Goal: Information Seeking & Learning: Learn about a topic

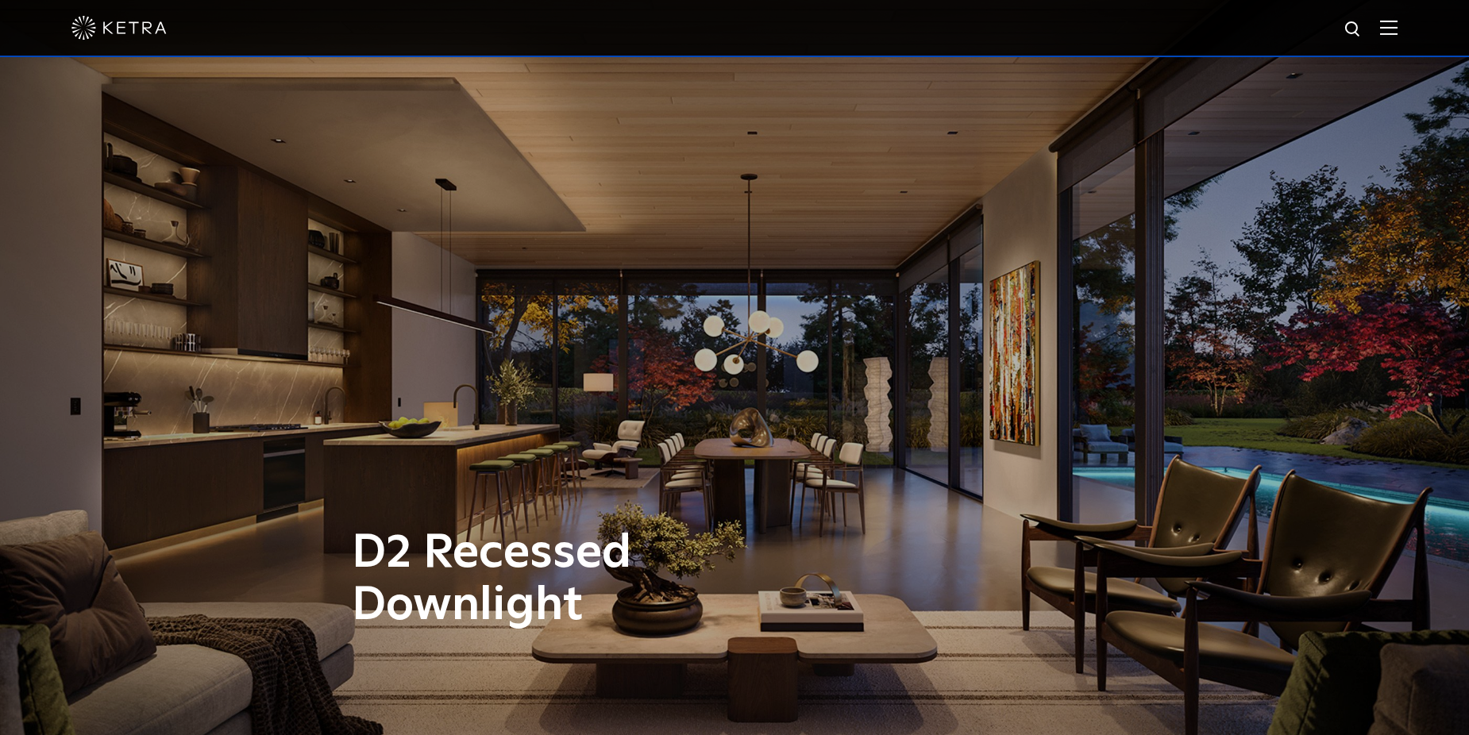
drag, startPoint x: 1399, startPoint y: 26, endPoint x: 1386, endPoint y: 26, distance: 12.7
click at [1397, 26] on img at bounding box center [1388, 27] width 17 height 15
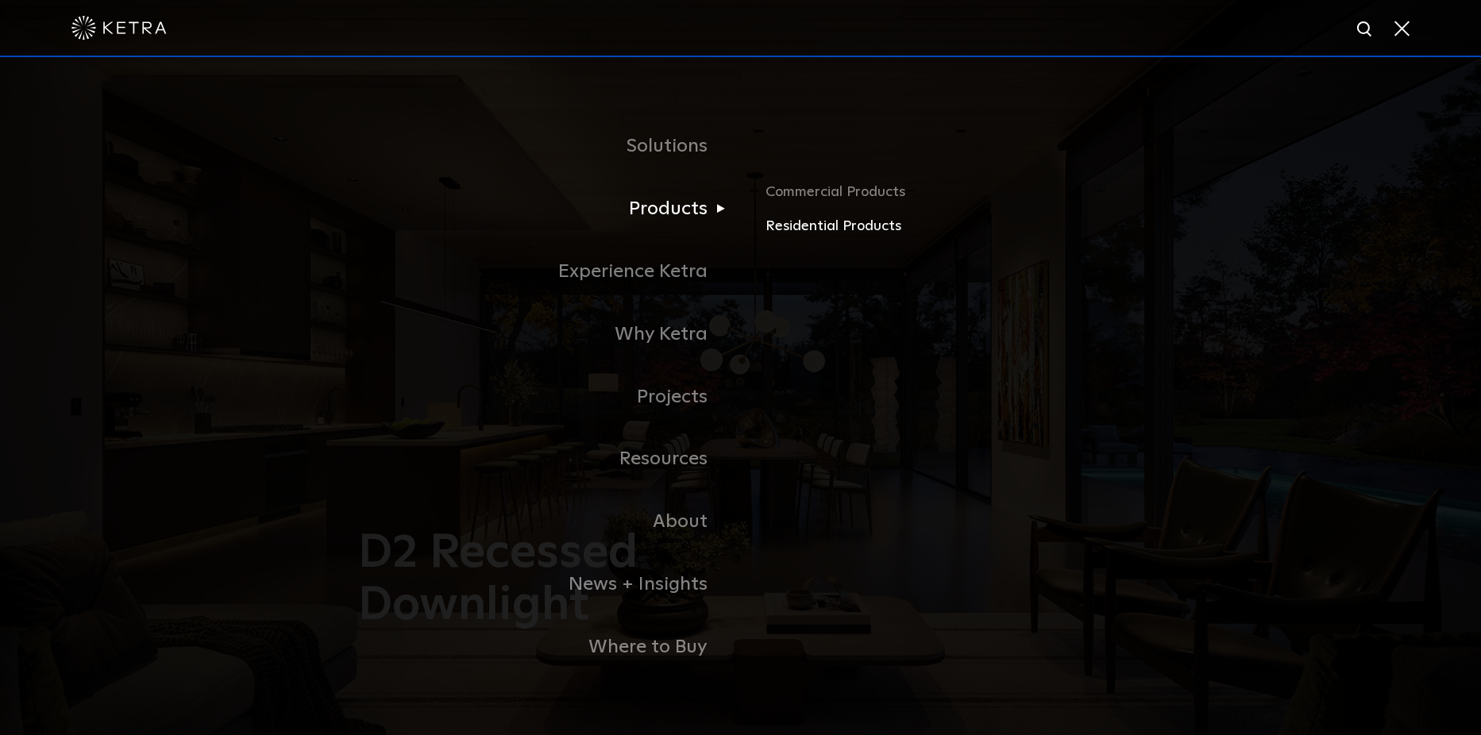
click at [848, 229] on link "Residential Products" at bounding box center [951, 226] width 372 height 23
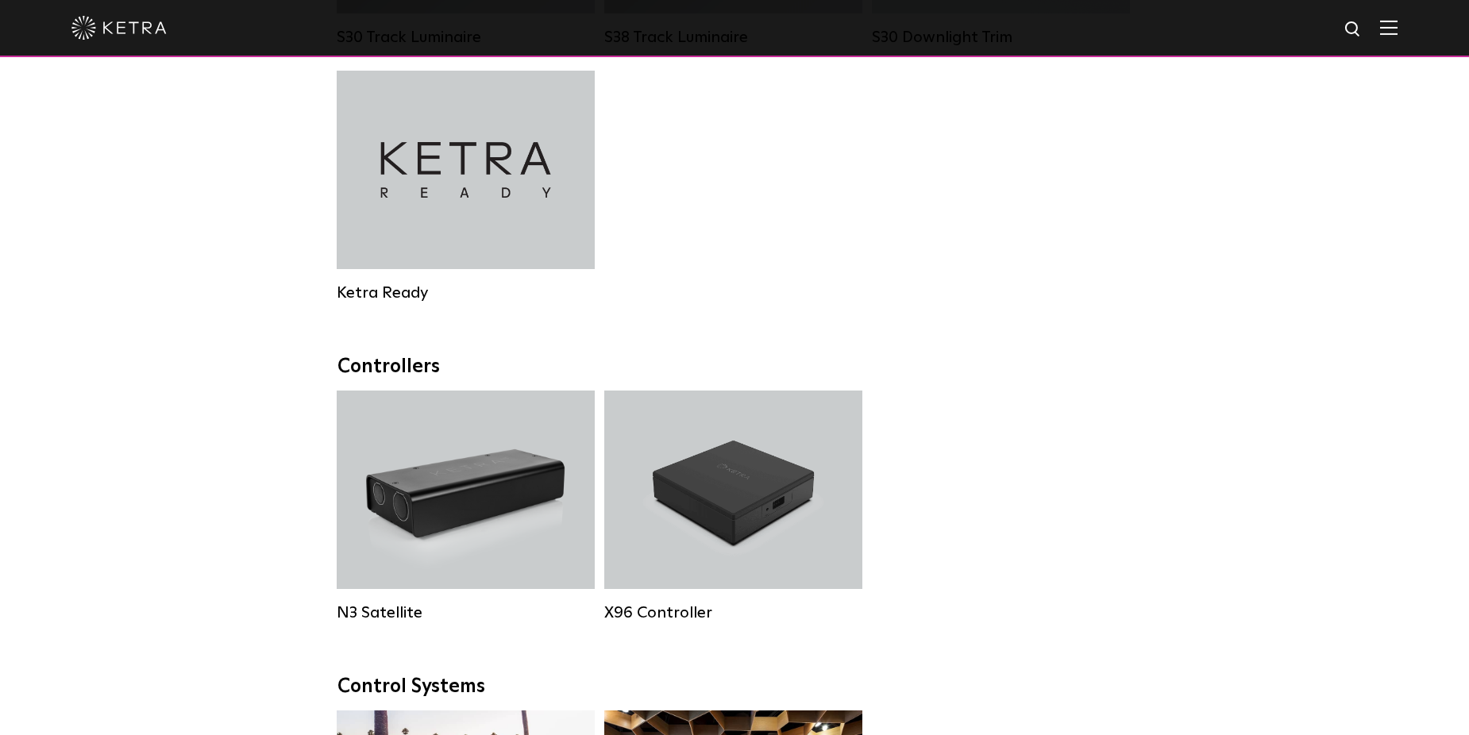
scroll to position [1350, 0]
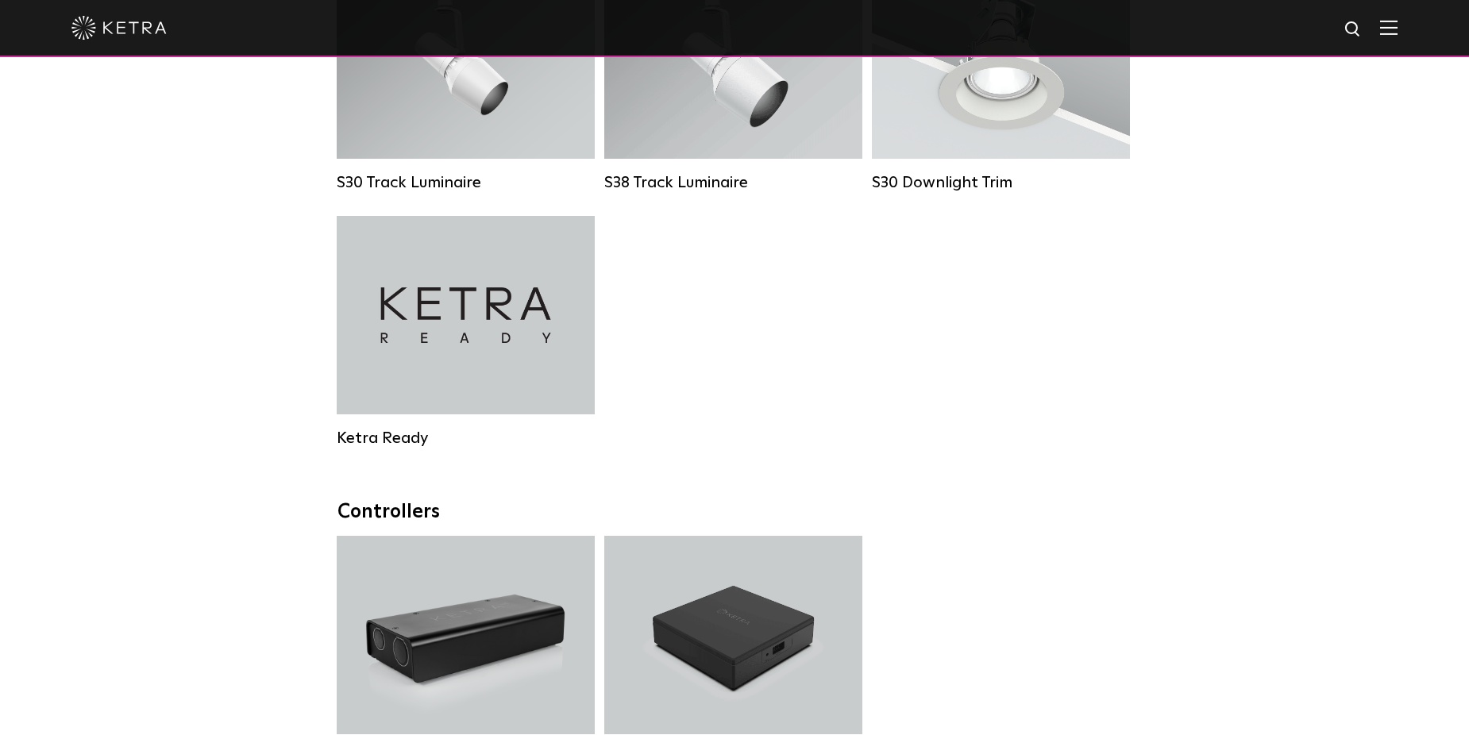
click at [242, 211] on div "Downlights D2 Downlight Family Lumen Output: 1200 Colors: White / Black / Gloss…" at bounding box center [734, 70] width 1469 height 2209
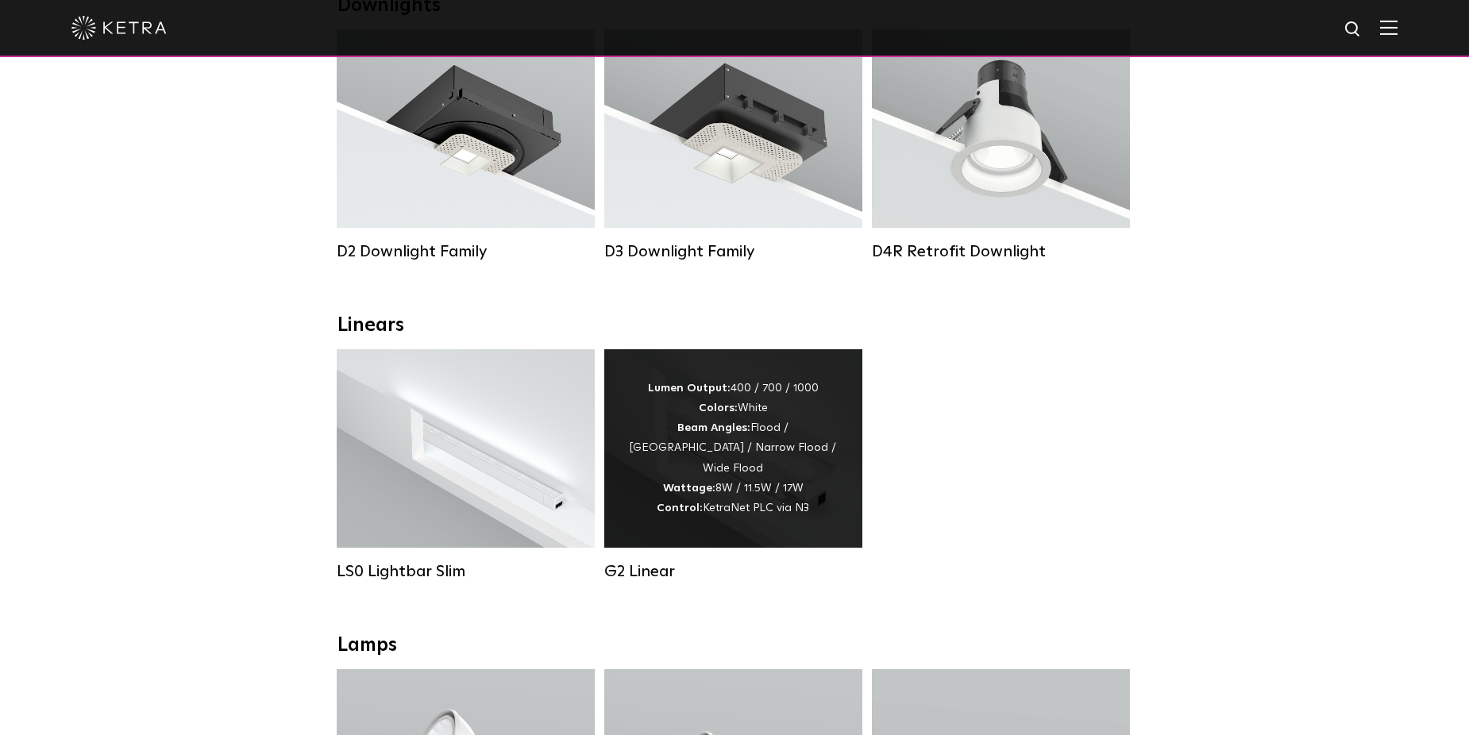
scroll to position [397, 0]
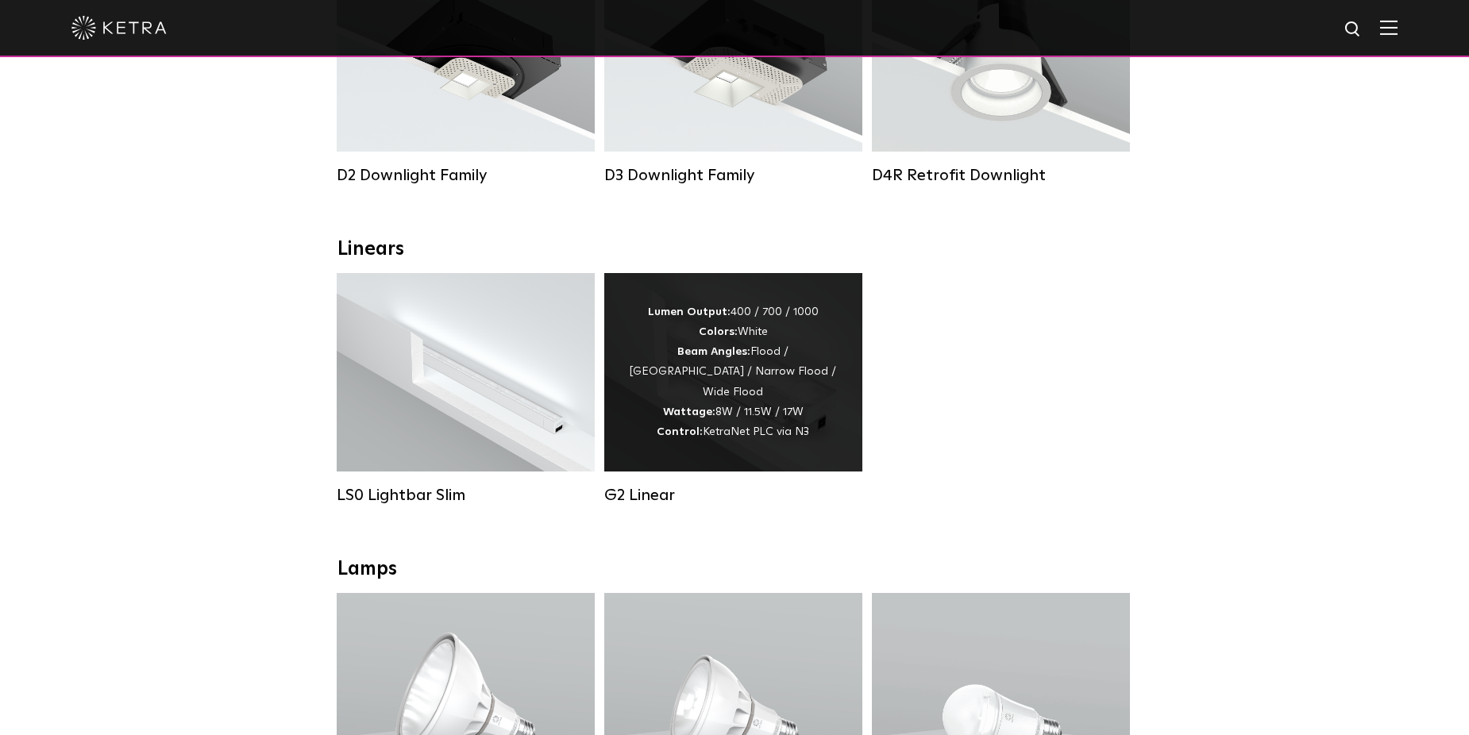
click at [725, 337] on strong "Colors:" at bounding box center [718, 331] width 39 height 11
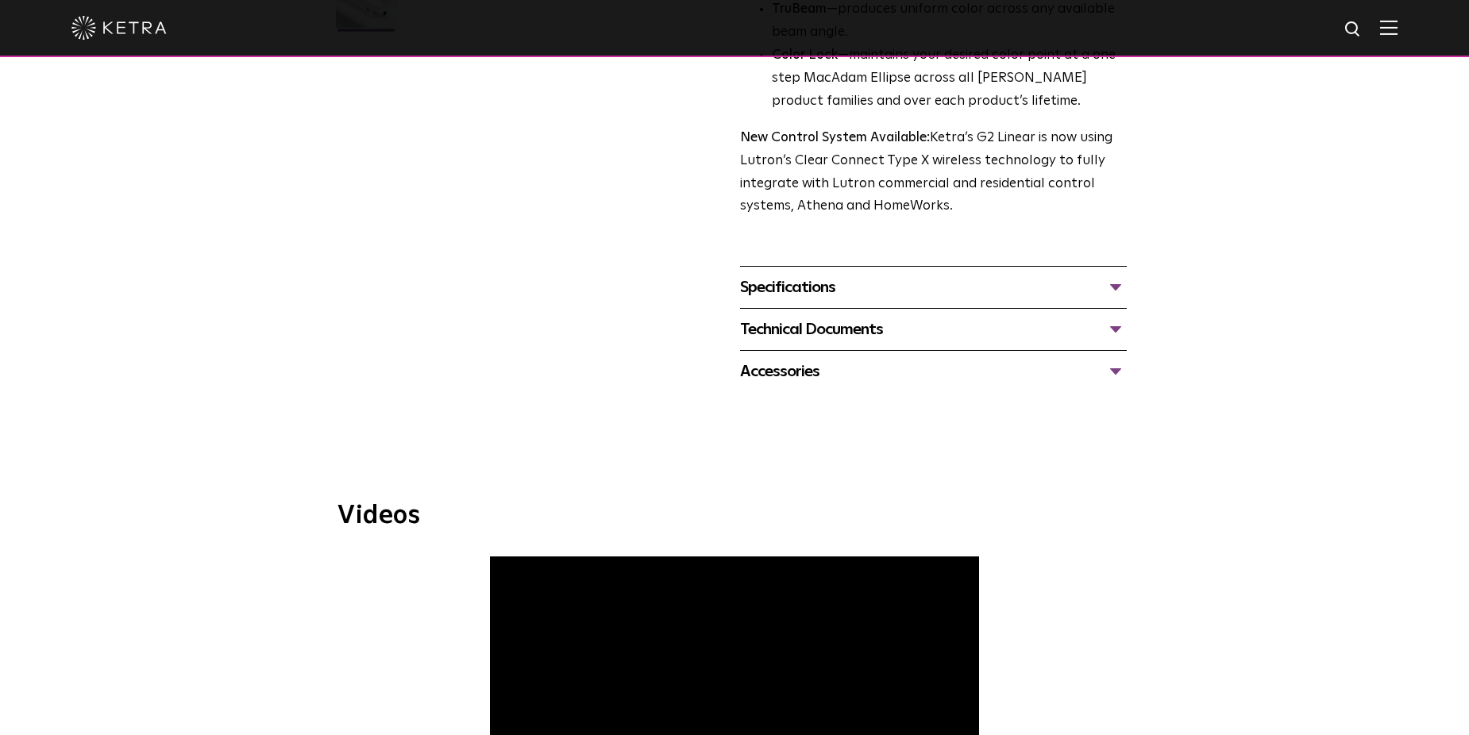
scroll to position [635, 0]
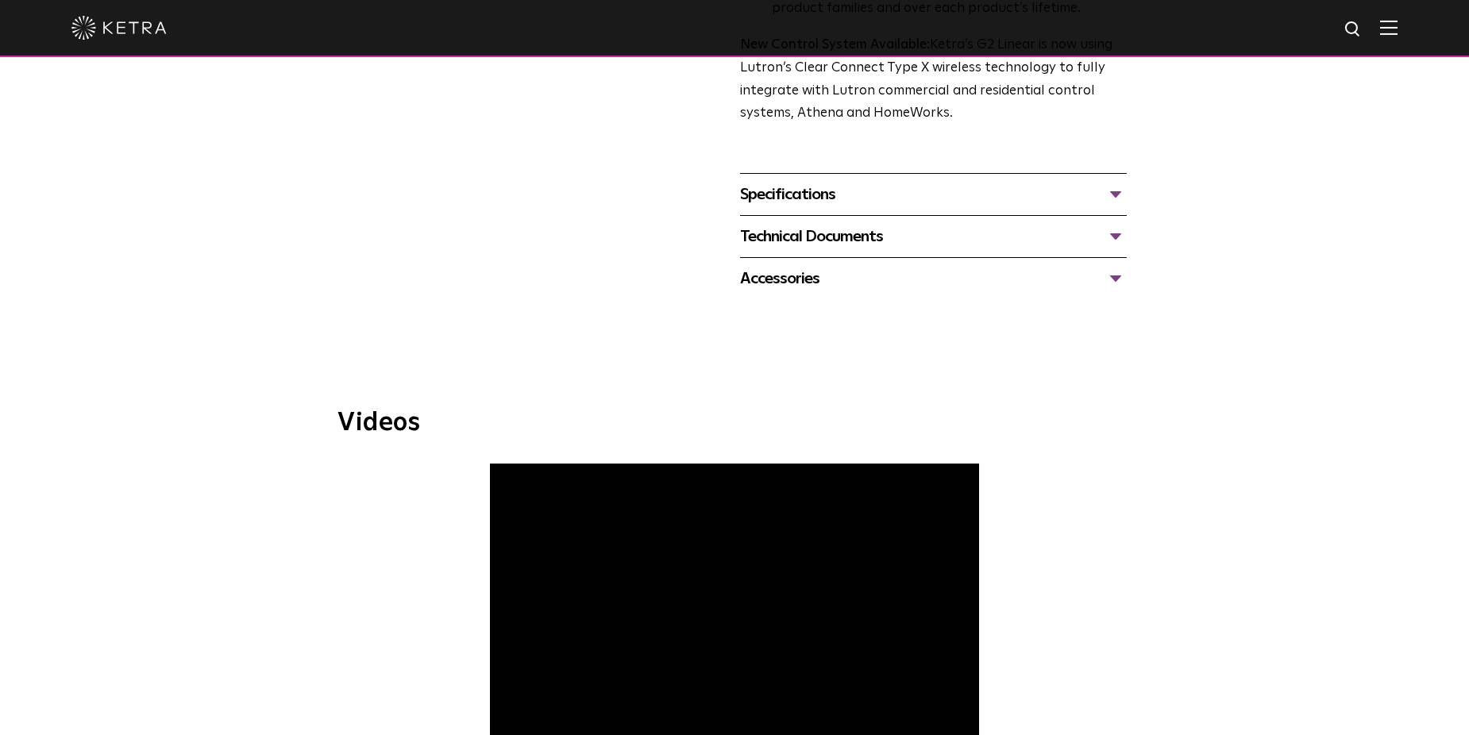
click at [790, 198] on div "Specifications" at bounding box center [933, 194] width 387 height 25
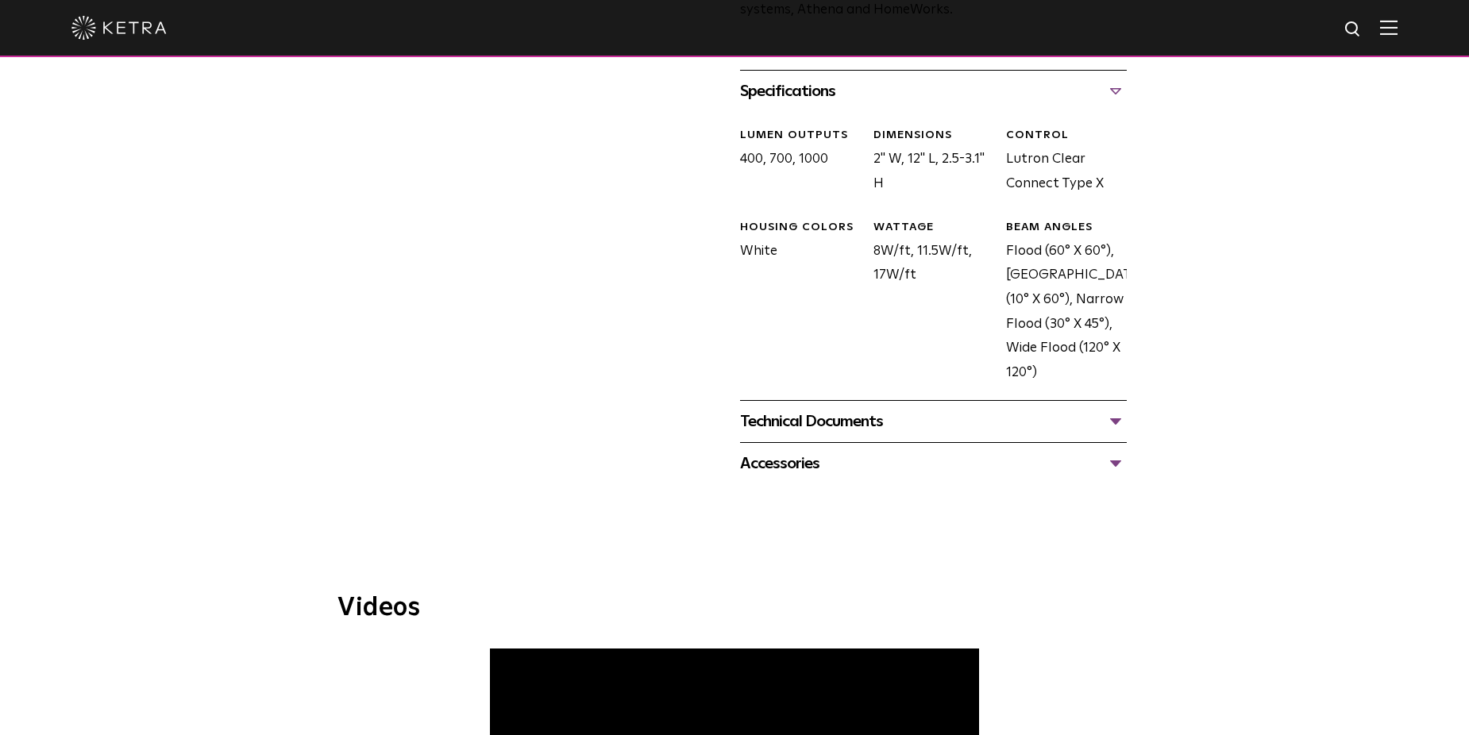
scroll to position [715, 0]
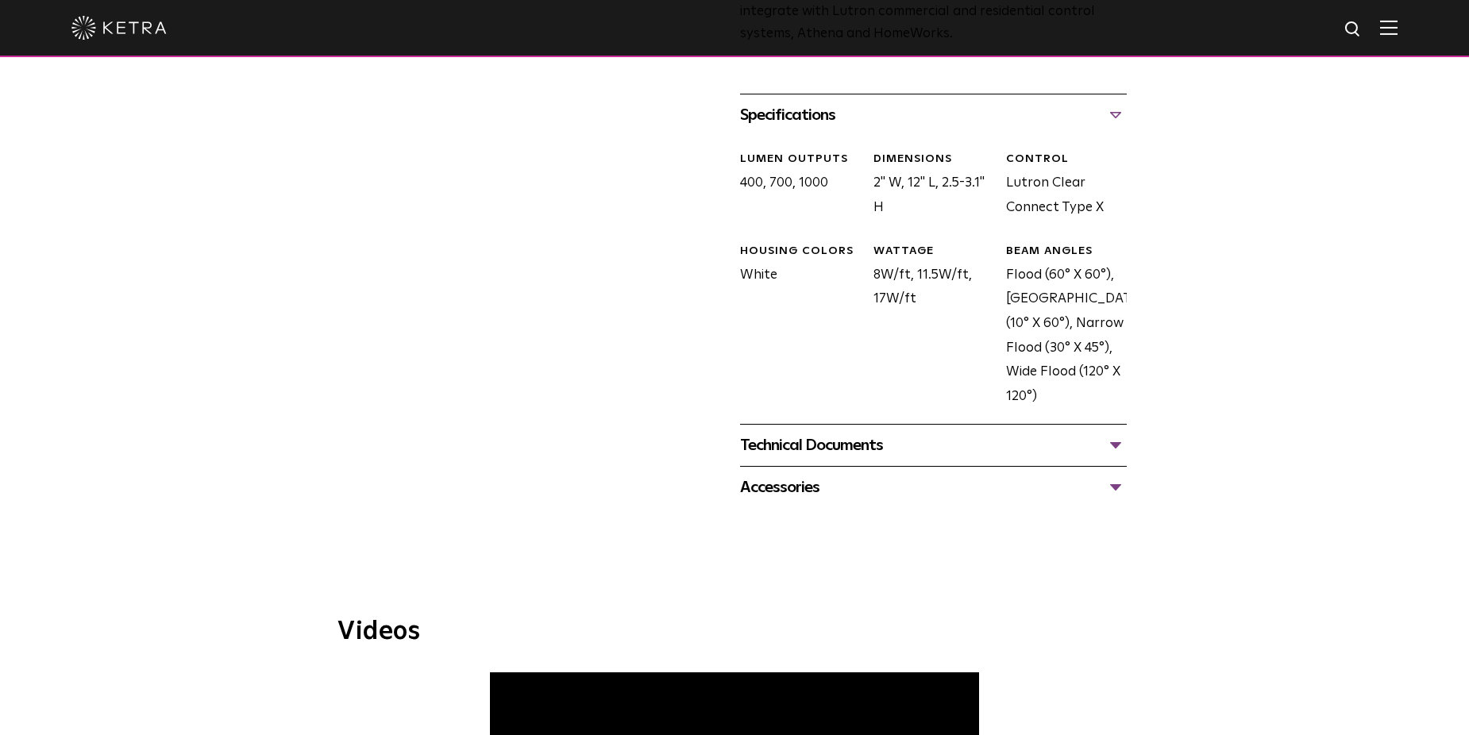
click at [807, 441] on div "Technical Documents" at bounding box center [933, 445] width 387 height 25
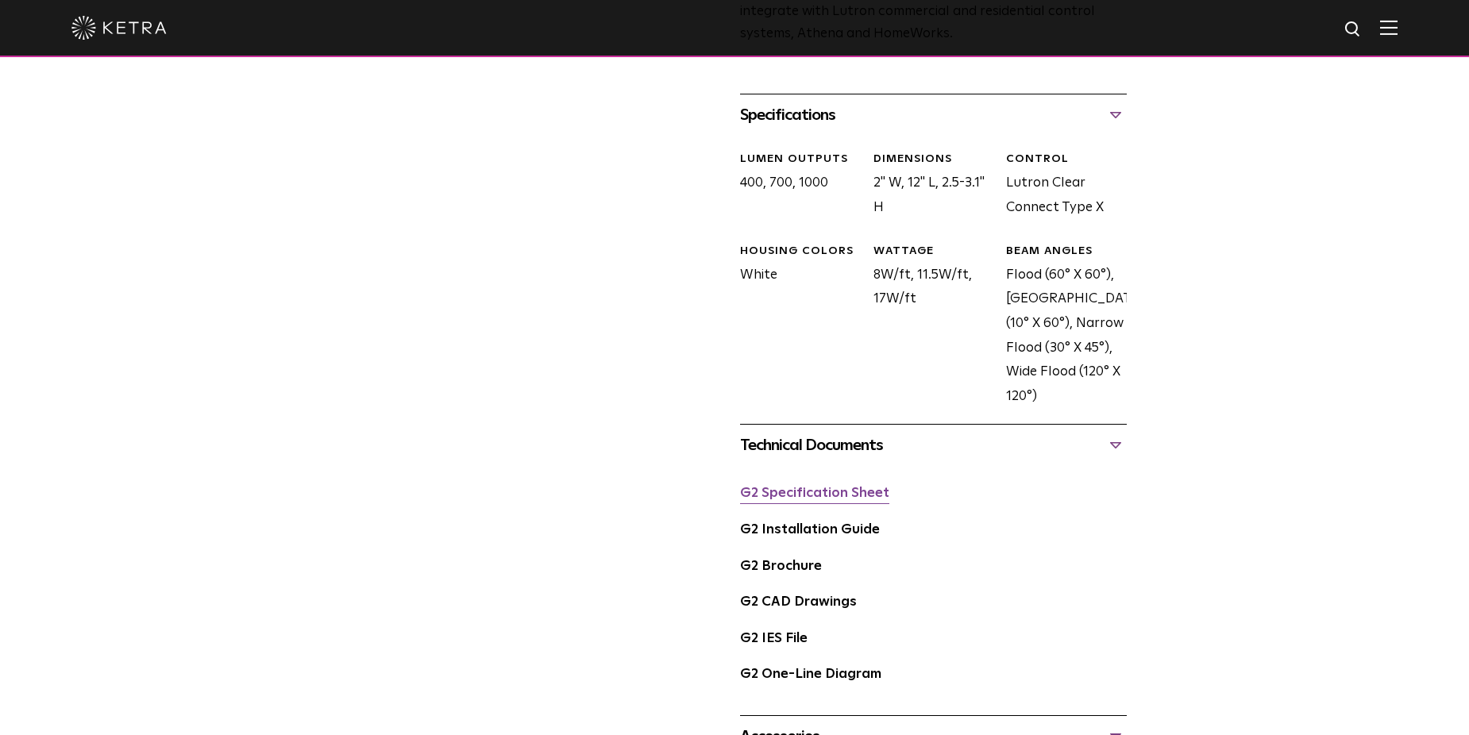
click at [803, 500] on link "G2 Specification Sheet" at bounding box center [814, 493] width 149 height 13
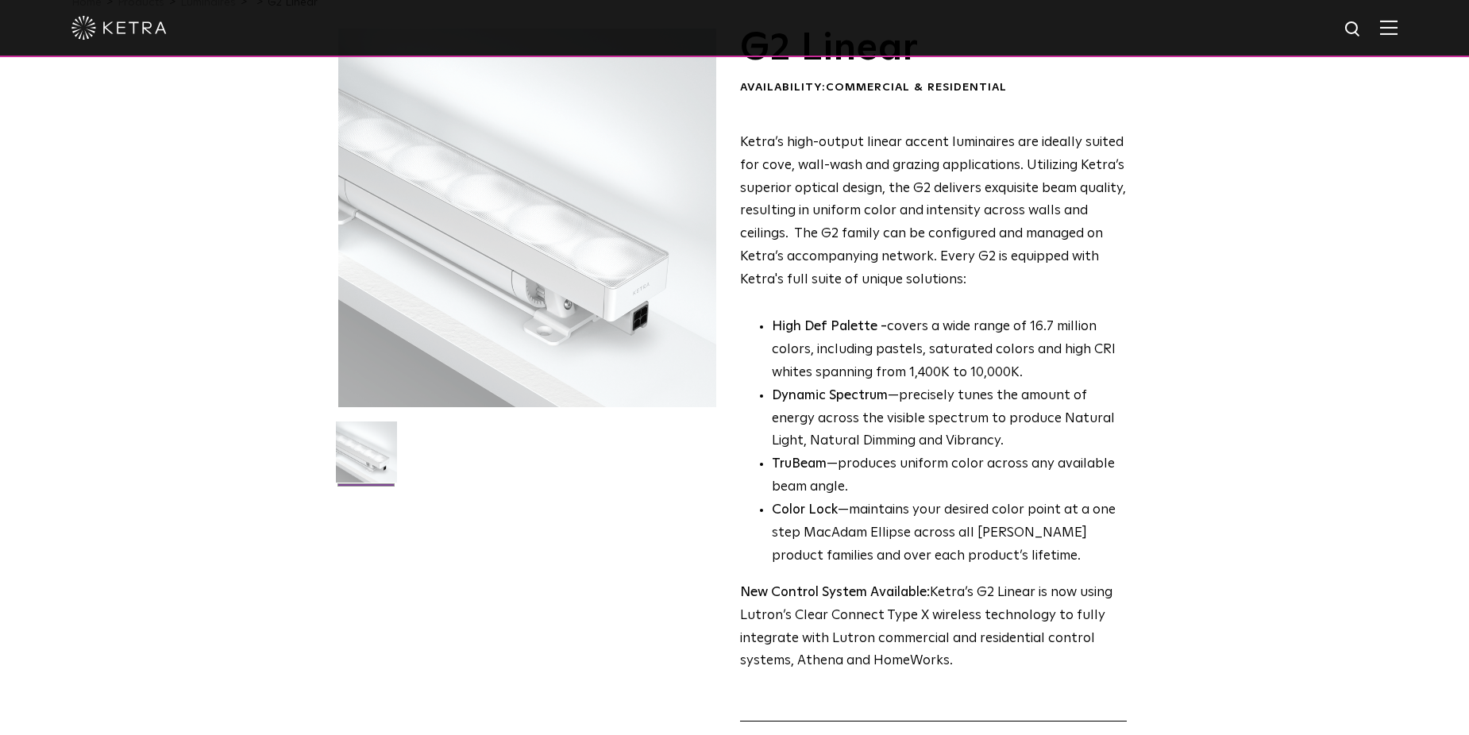
scroll to position [0, 0]
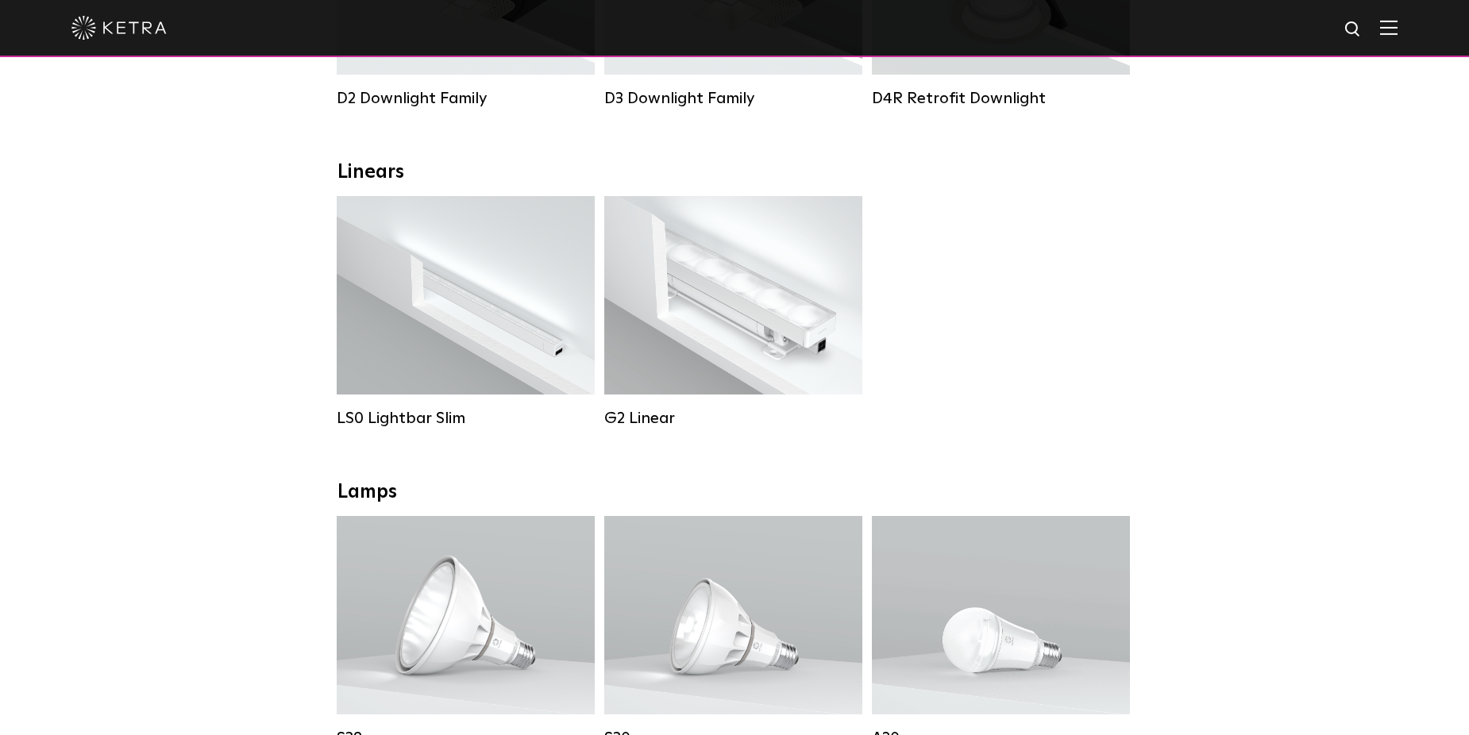
scroll to position [476, 0]
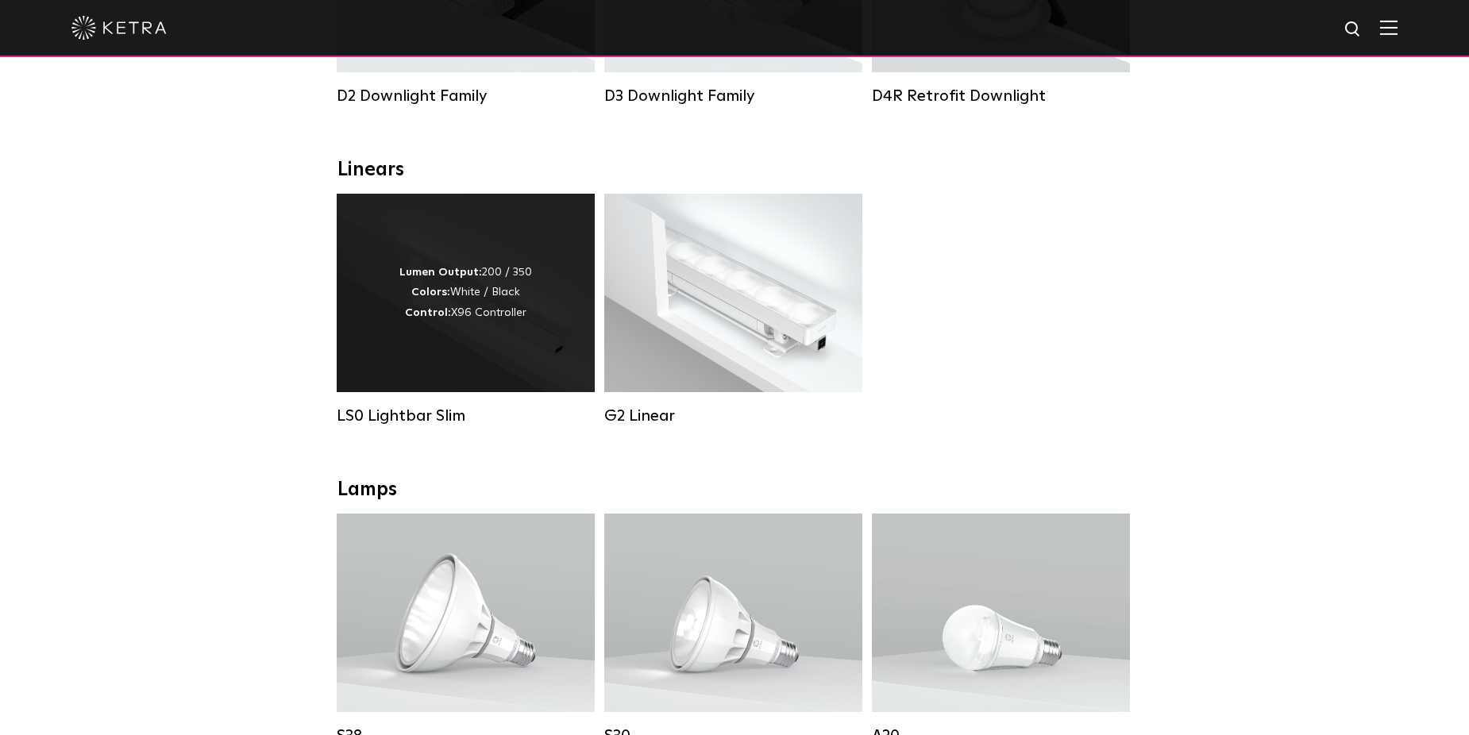
click at [376, 352] on div "Lumen Output: 200 / 350 Colors: White / Black Control: X96 Controller" at bounding box center [466, 293] width 258 height 198
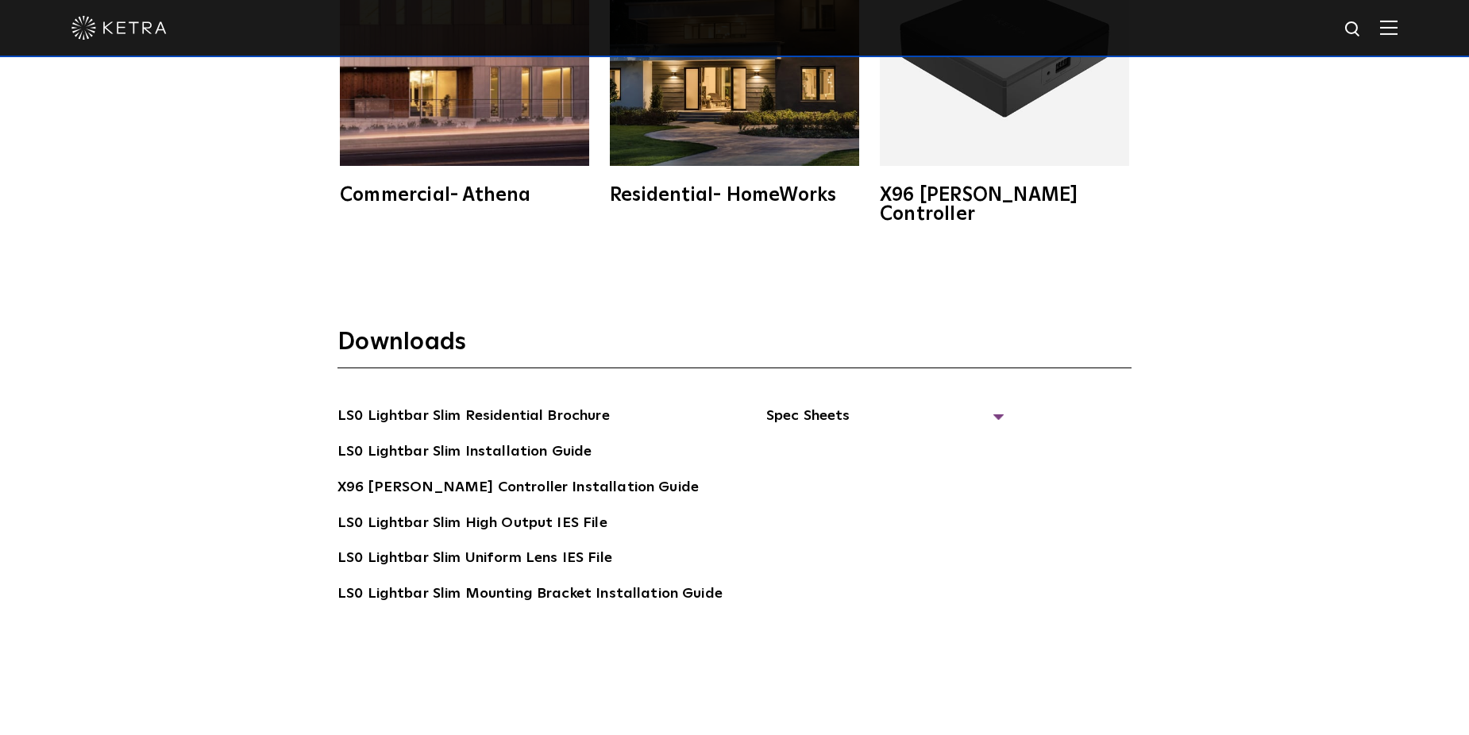
scroll to position [3255, 0]
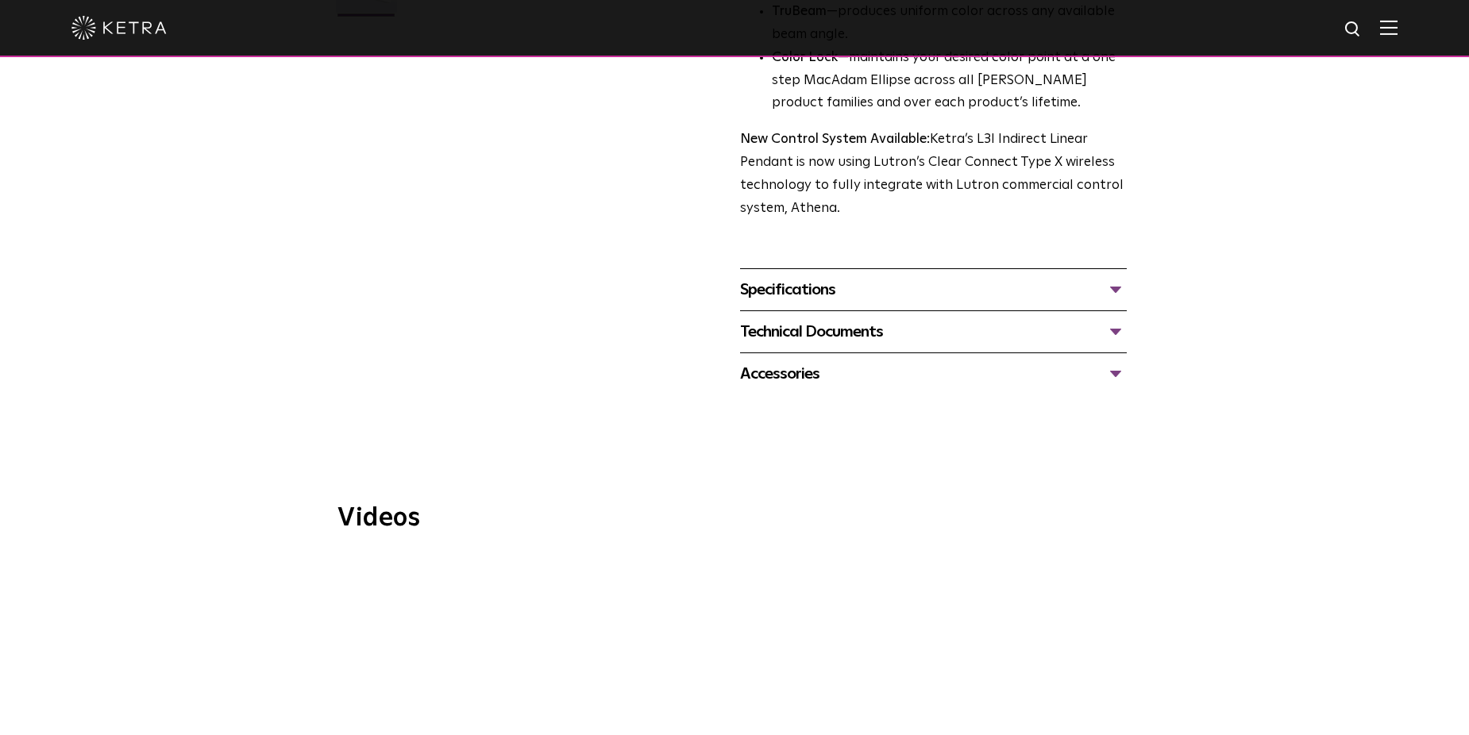
scroll to position [556, 0]
drag, startPoint x: 809, startPoint y: 264, endPoint x: 808, endPoint y: 277, distance: 12.7
click at [808, 279] on div "Specifications" at bounding box center [933, 291] width 387 height 25
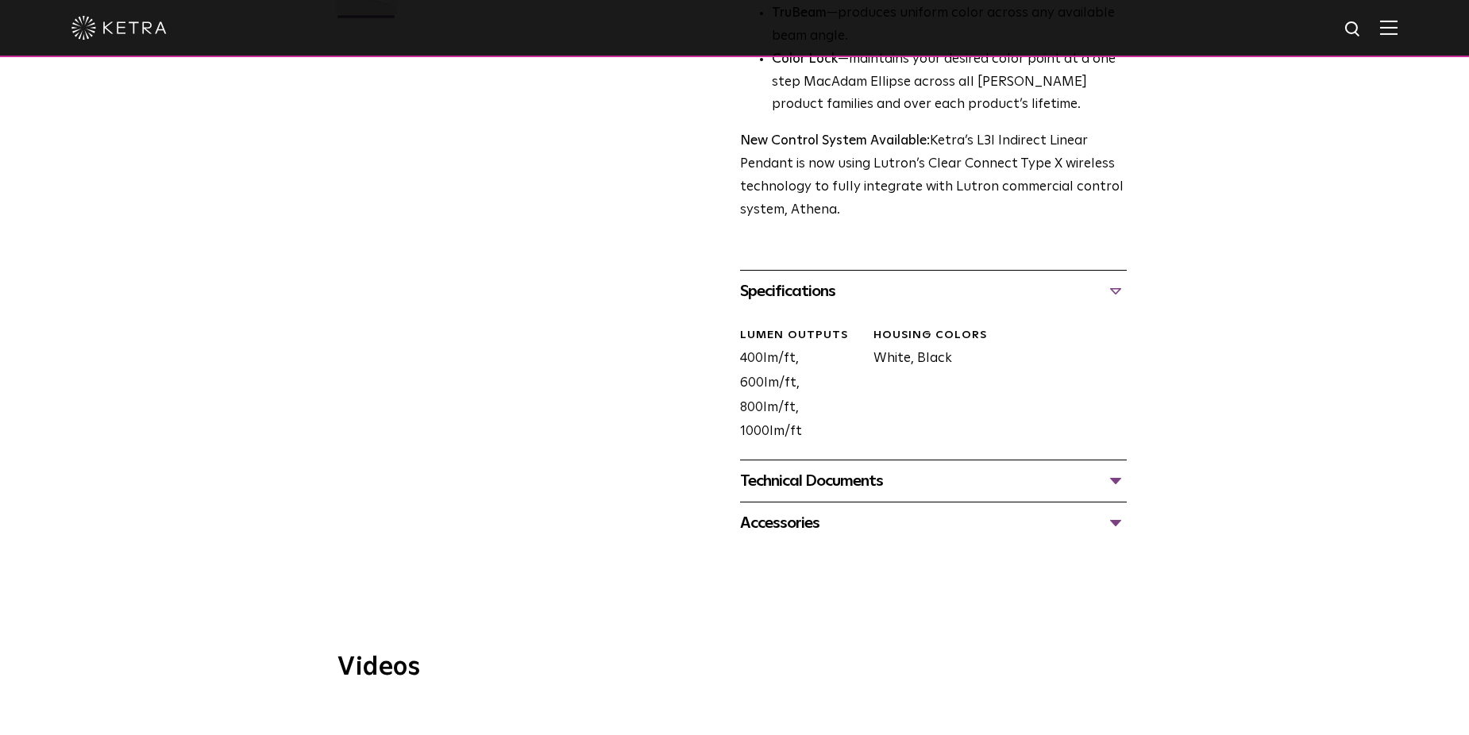
click at [802, 468] on div "Technical Documents" at bounding box center [933, 480] width 387 height 25
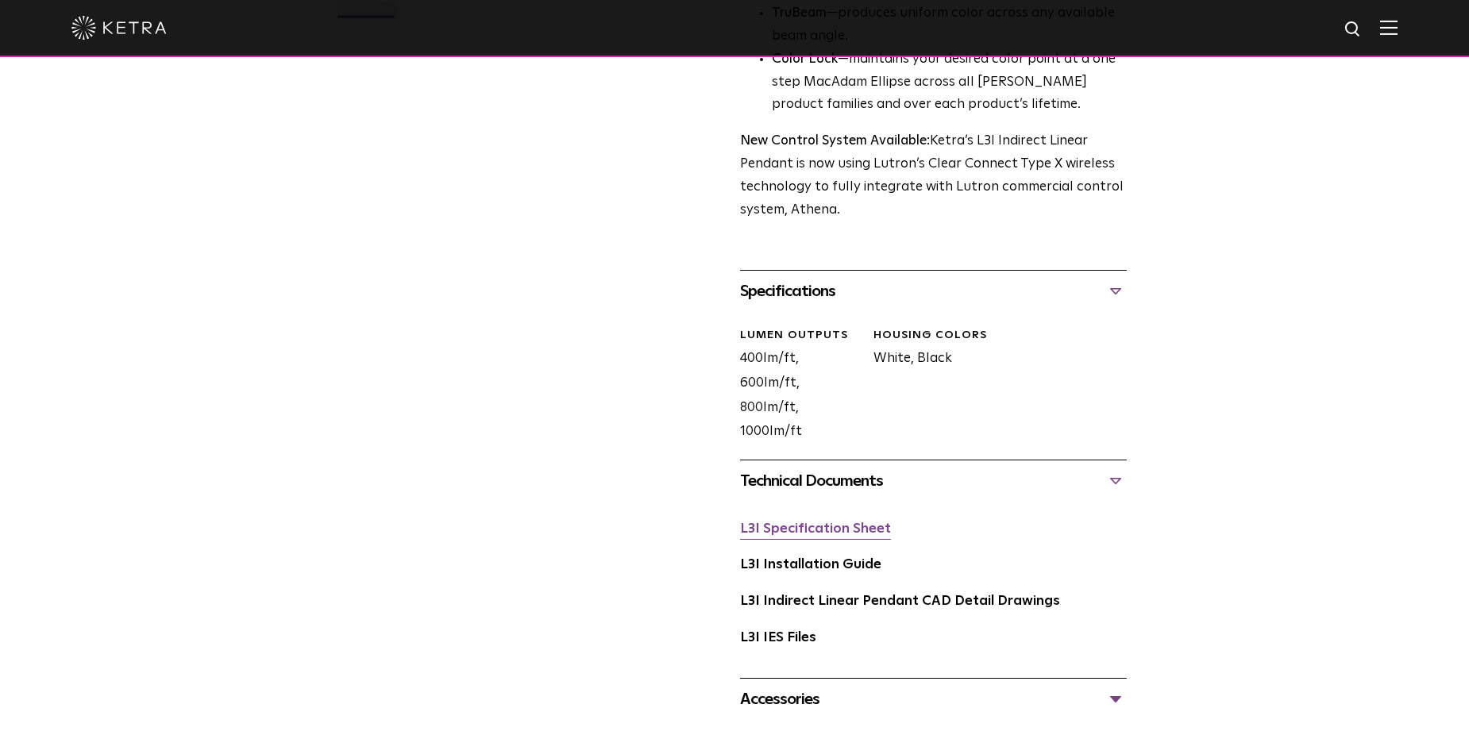
click at [833, 522] on link "L3I Specification Sheet" at bounding box center [815, 528] width 151 height 13
